Goal: Task Accomplishment & Management: Use online tool/utility

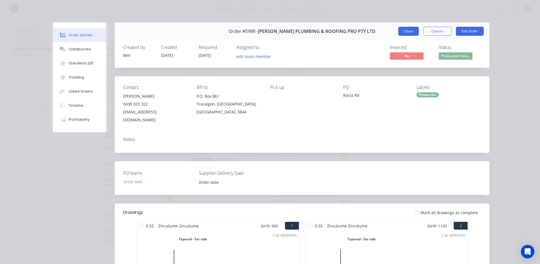
click at [409, 33] on button "Close" at bounding box center [409, 31] width 21 height 9
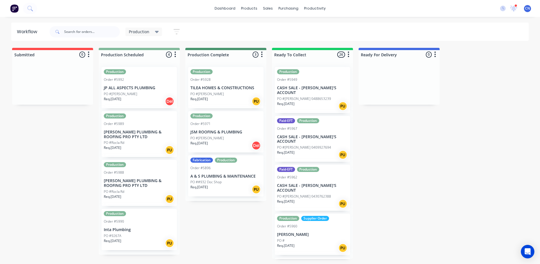
click at [148, 98] on div "Req. [DATE] Del" at bounding box center [139, 102] width 71 height 10
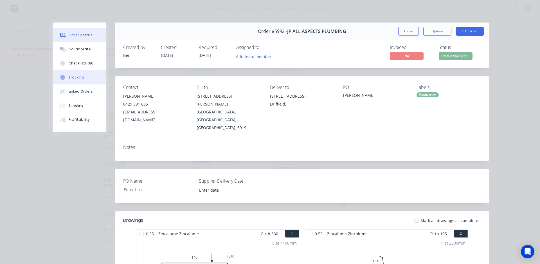
click at [84, 80] on button "Tracking" at bounding box center [79, 77] width 53 height 14
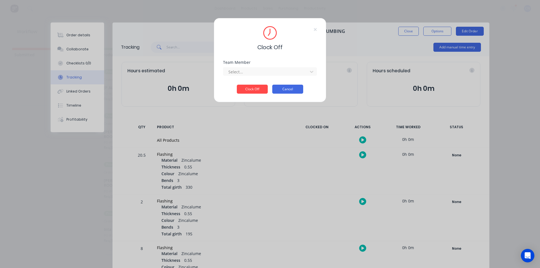
click at [296, 89] on button "Cancel" at bounding box center [287, 89] width 31 height 9
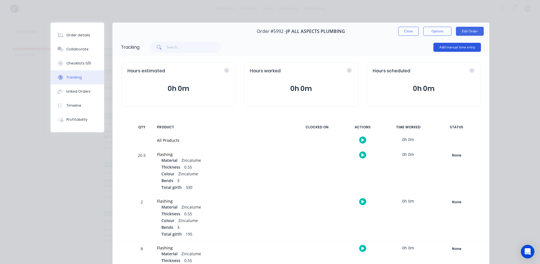
click at [464, 49] on button "Add manual time entry" at bounding box center [458, 47] width 48 height 9
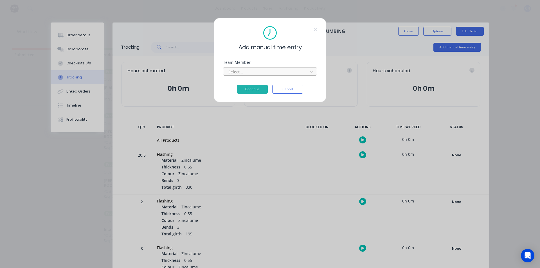
click at [294, 74] on div at bounding box center [266, 71] width 77 height 7
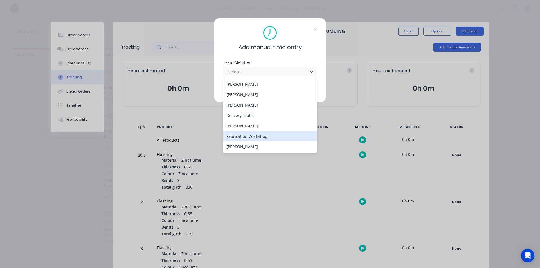
click at [281, 134] on div "Fabrication Workshop" at bounding box center [270, 136] width 94 height 10
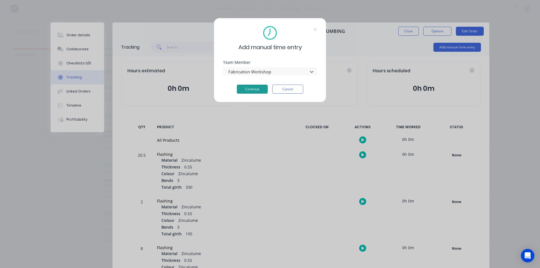
click at [261, 87] on button "Continue" at bounding box center [252, 89] width 31 height 9
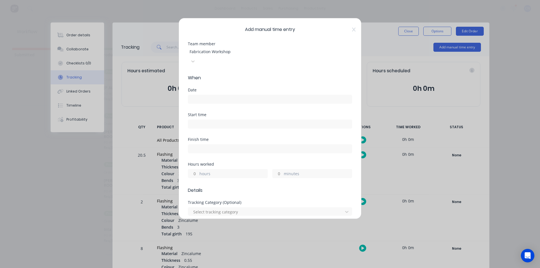
click at [259, 95] on input at bounding box center [270, 99] width 164 height 8
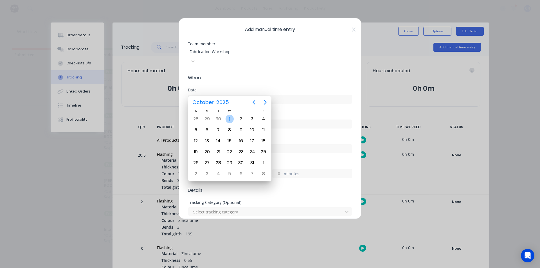
click at [232, 118] on div "1" at bounding box center [230, 119] width 8 height 8
type input "[DATE]"
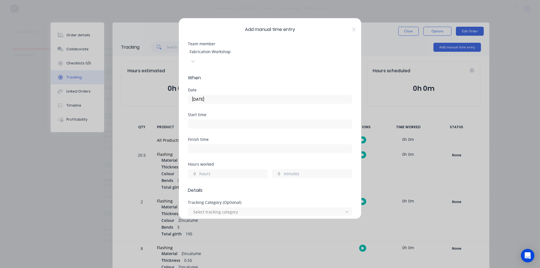
click at [231, 120] on input at bounding box center [270, 124] width 164 height 8
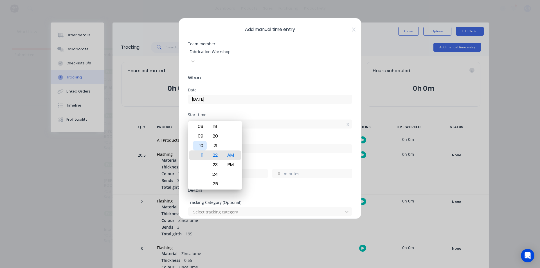
click at [202, 148] on div "10" at bounding box center [200, 146] width 14 height 10
type input "10:32 AM"
click at [214, 155] on div "32" at bounding box center [216, 156] width 14 height 10
click at [229, 113] on div "Start time" at bounding box center [270, 115] width 164 height 4
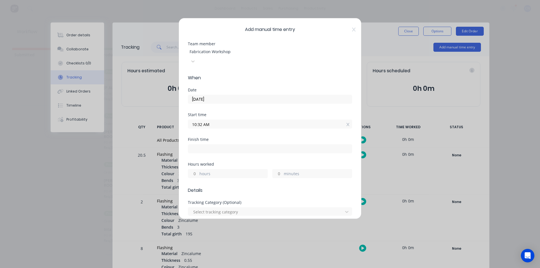
click at [253, 145] on input at bounding box center [270, 149] width 164 height 8
type input "11:42 AM"
type input "1"
type input "10"
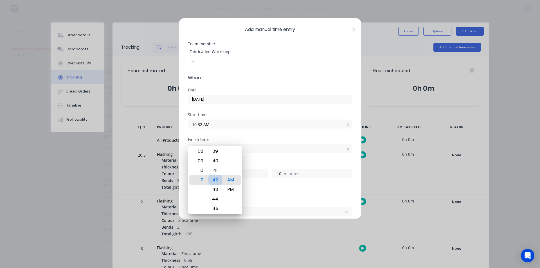
click at [219, 176] on div "42" at bounding box center [216, 180] width 14 height 10
click at [261, 154] on div "Finish time 11:42 AM" at bounding box center [270, 150] width 164 height 25
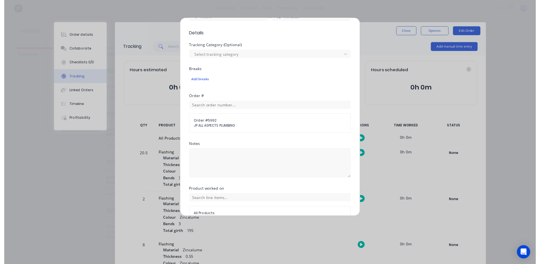
scroll to position [179, 0]
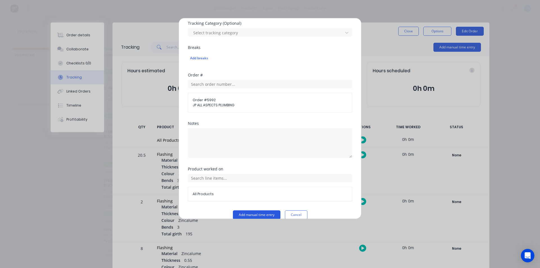
click at [270, 211] on button "Add manual time entry" at bounding box center [257, 215] width 48 height 9
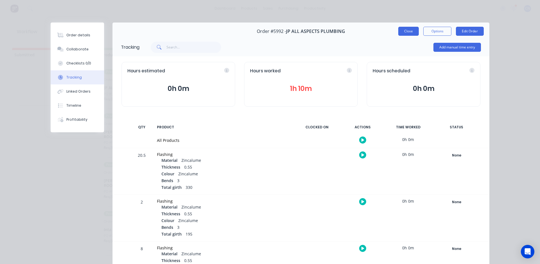
click at [403, 32] on button "Close" at bounding box center [409, 31] width 21 height 9
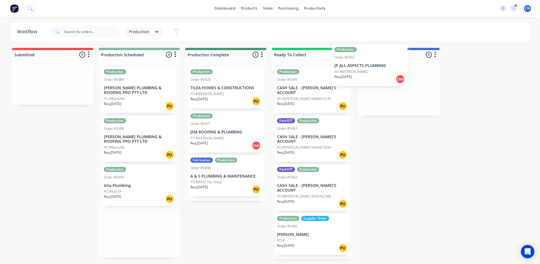
drag, startPoint x: 124, startPoint y: 95, endPoint x: 350, endPoint y: 75, distance: 226.8
click at [350, 74] on div "Submitted 0 Summaries Total order value Invoiced to date To be invoiced Product…" at bounding box center [424, 153] width 857 height 211
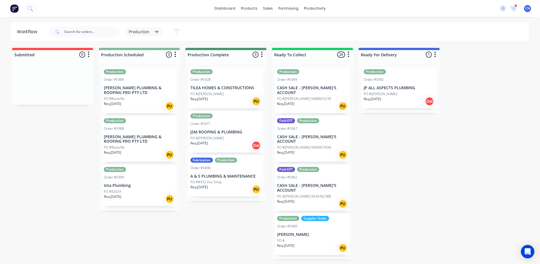
click at [134, 144] on p "[PERSON_NAME] PLUMBING & ROOFING PRO PTY LTD" at bounding box center [139, 140] width 71 height 10
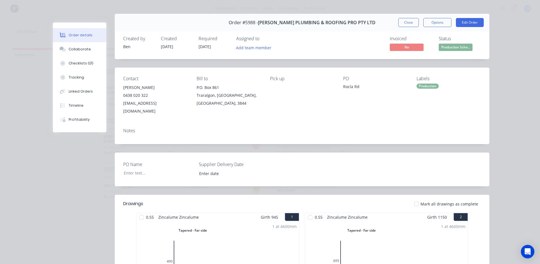
scroll to position [0, 0]
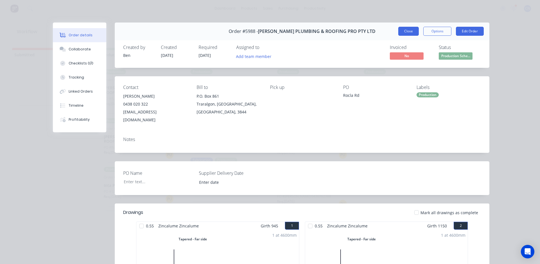
click at [409, 30] on button "Close" at bounding box center [409, 31] width 21 height 9
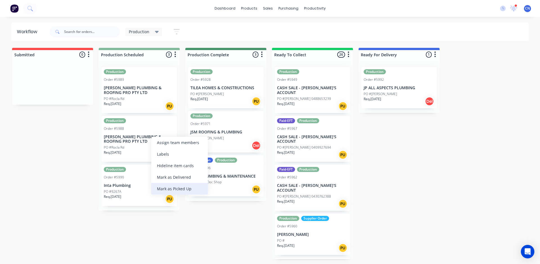
click at [183, 185] on div "Mark as Picked Up" at bounding box center [179, 189] width 57 height 12
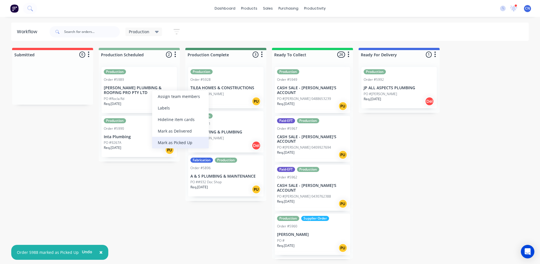
click at [185, 144] on div "Mark as Picked Up" at bounding box center [180, 143] width 57 height 12
